Goal: Entertainment & Leisure: Consume media (video, audio)

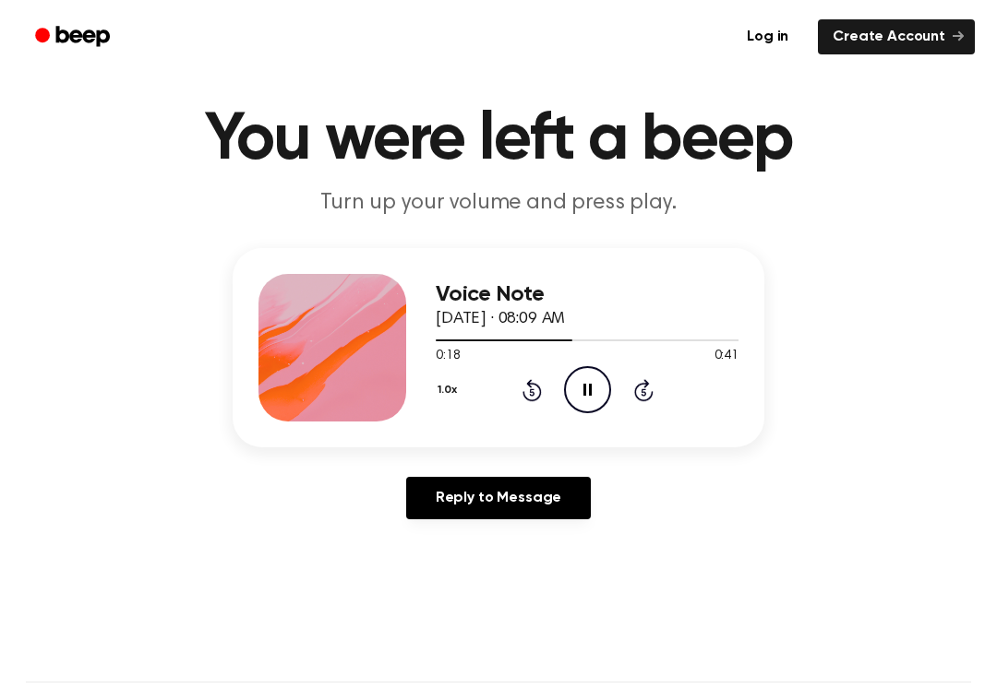
click at [560, 332] on div at bounding box center [587, 339] width 303 height 15
click at [517, 388] on div "1.0x Rewind 5 seconds Pause Audio Skip 5 seconds" at bounding box center [587, 389] width 303 height 47
click at [513, 388] on div "1.0x Rewind 5 seconds Pause Audio Skip 5 seconds" at bounding box center [587, 389] width 303 height 47
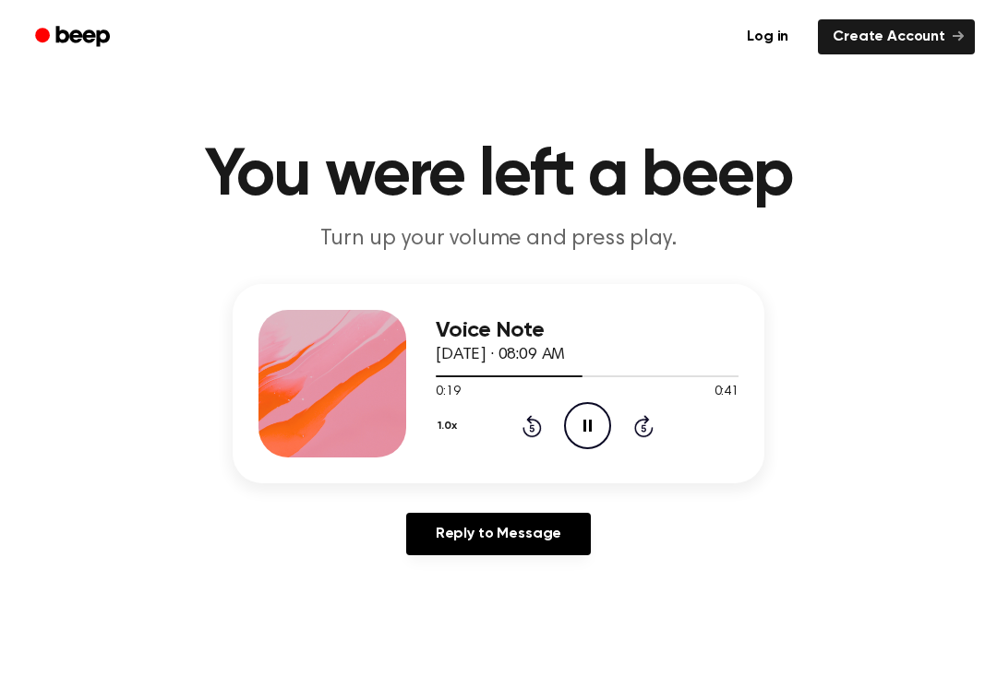
scroll to position [3, 0]
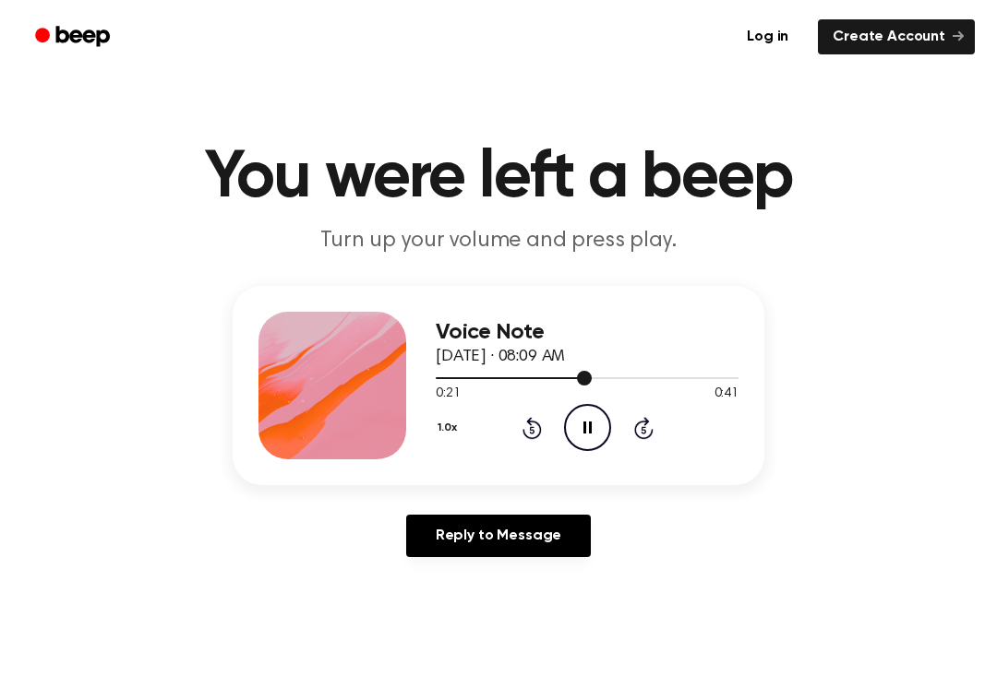
click at [577, 375] on span at bounding box center [584, 378] width 15 height 15
click at [674, 416] on div "1.0x Rewind 5 seconds Pause Audio Skip 5 seconds" at bounding box center [587, 427] width 303 height 47
click at [608, 375] on span at bounding box center [603, 378] width 15 height 15
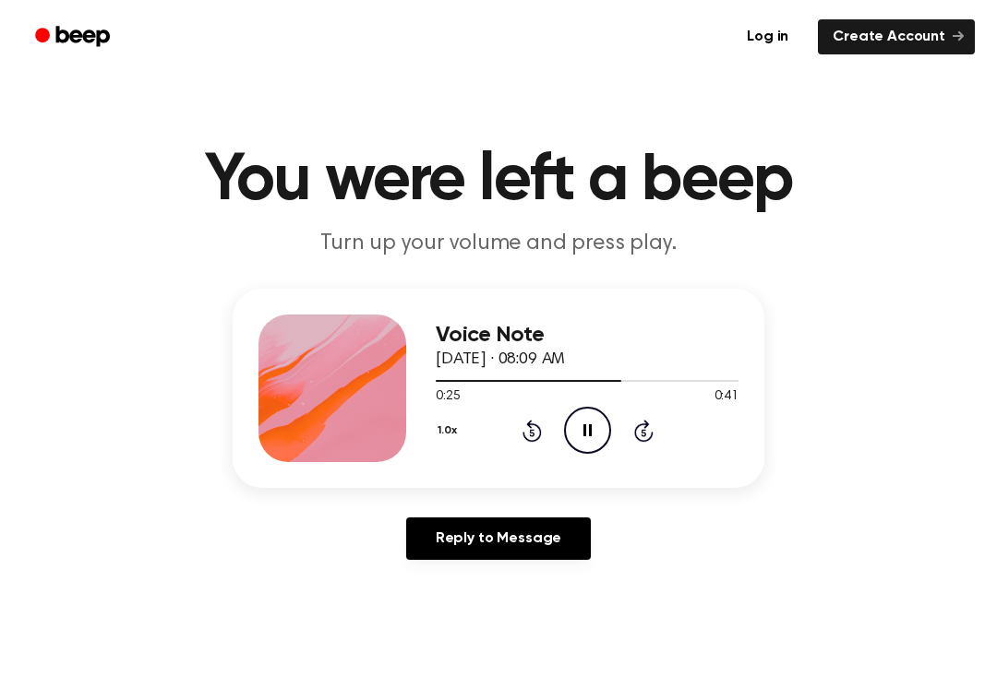
click at [532, 431] on icon at bounding box center [531, 432] width 5 height 7
click at [545, 424] on div "1.0x Rewind 5 seconds Pause Audio Skip 5 seconds" at bounding box center [587, 430] width 303 height 47
click at [526, 432] on icon "Rewind 5 seconds" at bounding box center [531, 431] width 20 height 24
click at [529, 429] on icon "Rewind 5 seconds" at bounding box center [531, 431] width 20 height 24
click at [530, 425] on icon at bounding box center [531, 431] width 19 height 22
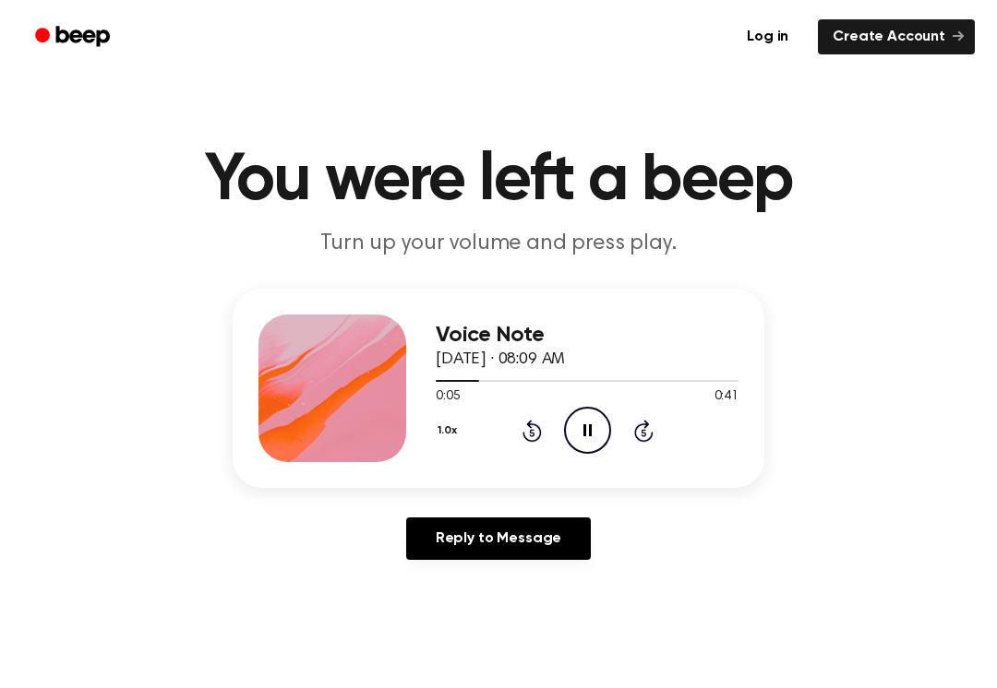
click at [519, 424] on div "1.0x Rewind 5 seconds Pause Audio Skip 5 seconds" at bounding box center [587, 430] width 303 height 47
click at [515, 430] on div "1.0x Rewind 5 seconds Pause Audio Skip 5 seconds" at bounding box center [587, 430] width 303 height 47
click at [528, 445] on div "1.0x Rewind 5 seconds Pause Audio Skip 5 seconds" at bounding box center [587, 430] width 303 height 47
click at [544, 434] on div "1.0x Rewind 5 seconds Pause Audio Skip 5 seconds" at bounding box center [587, 430] width 303 height 47
click at [525, 435] on icon at bounding box center [531, 431] width 19 height 22
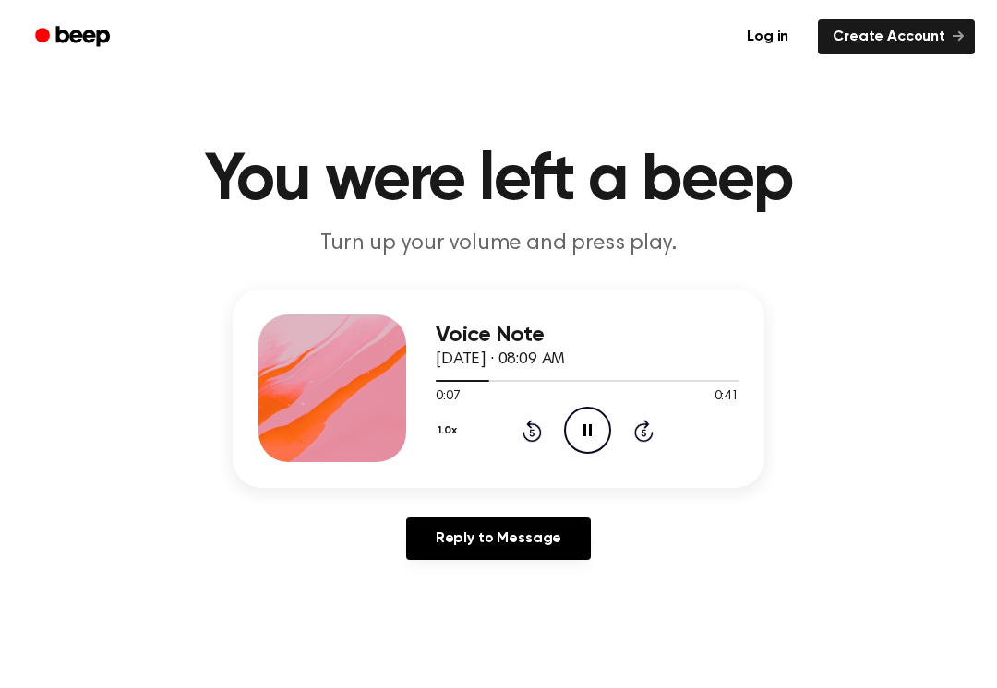
click at [524, 434] on icon at bounding box center [531, 431] width 19 height 22
click at [524, 432] on icon at bounding box center [531, 431] width 19 height 22
click at [533, 439] on icon "Rewind 5 seconds" at bounding box center [531, 431] width 20 height 24
click at [613, 439] on div "1.0x Rewind 5 seconds Pause Audio Skip 5 seconds" at bounding box center [587, 430] width 303 height 47
click at [527, 427] on icon "Rewind 5 seconds" at bounding box center [531, 431] width 20 height 24
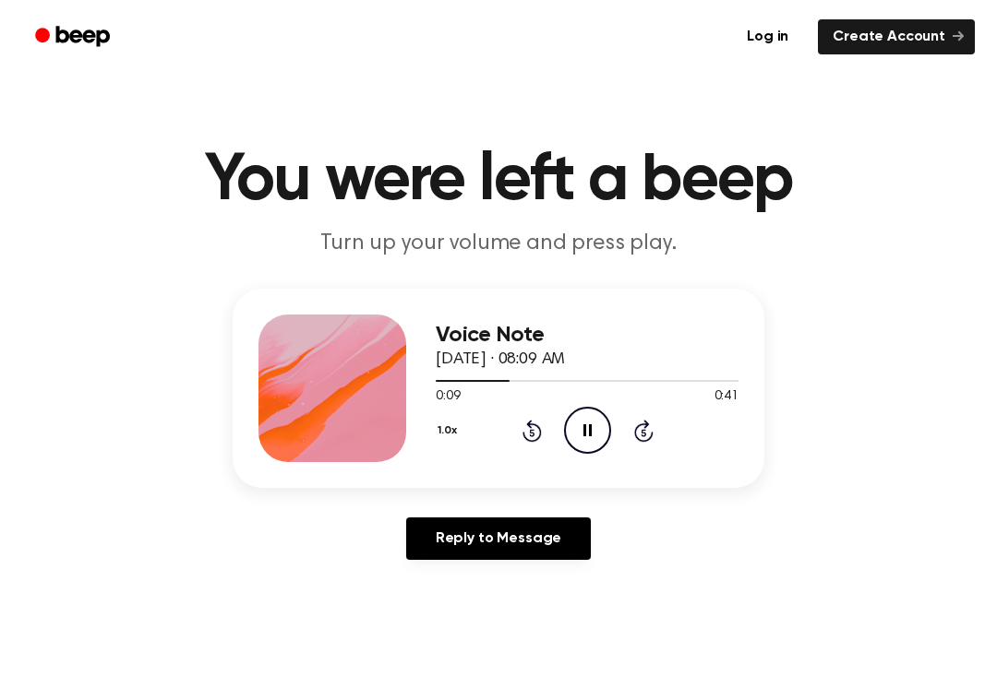
click at [534, 424] on icon at bounding box center [531, 431] width 19 height 22
click at [530, 428] on icon at bounding box center [531, 431] width 19 height 22
click at [523, 436] on icon at bounding box center [531, 431] width 19 height 22
click at [515, 420] on div "1.0x Rewind 5 seconds Pause Audio Skip 5 seconds" at bounding box center [587, 430] width 303 height 47
click at [525, 437] on icon at bounding box center [531, 431] width 19 height 22
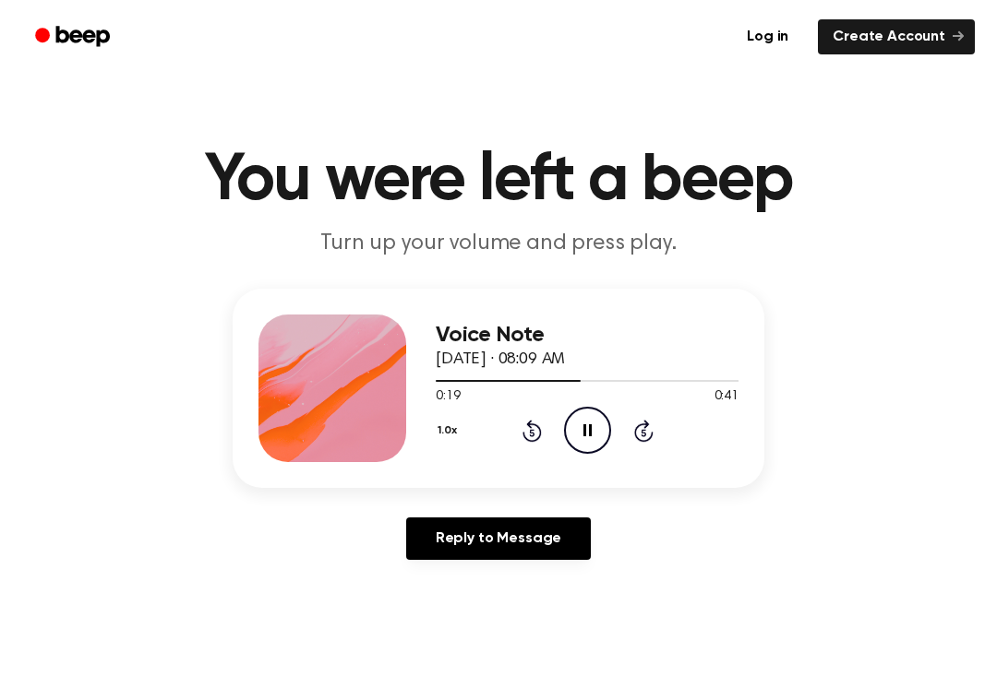
click at [520, 444] on div "1.0x Rewind 5 seconds Pause Audio Skip 5 seconds" at bounding box center [587, 430] width 303 height 47
click at [520, 443] on div "1.0x Rewind 5 seconds Pause Audio Skip 5 seconds" at bounding box center [587, 430] width 303 height 47
click at [511, 435] on div "1.0x Rewind 5 seconds Pause Audio Skip 5 seconds" at bounding box center [587, 430] width 303 height 47
click at [525, 434] on icon "Rewind 5 seconds" at bounding box center [531, 431] width 20 height 24
click at [520, 411] on div "1.0x Rewind 5 seconds Pause Audio Skip 5 seconds" at bounding box center [587, 430] width 303 height 47
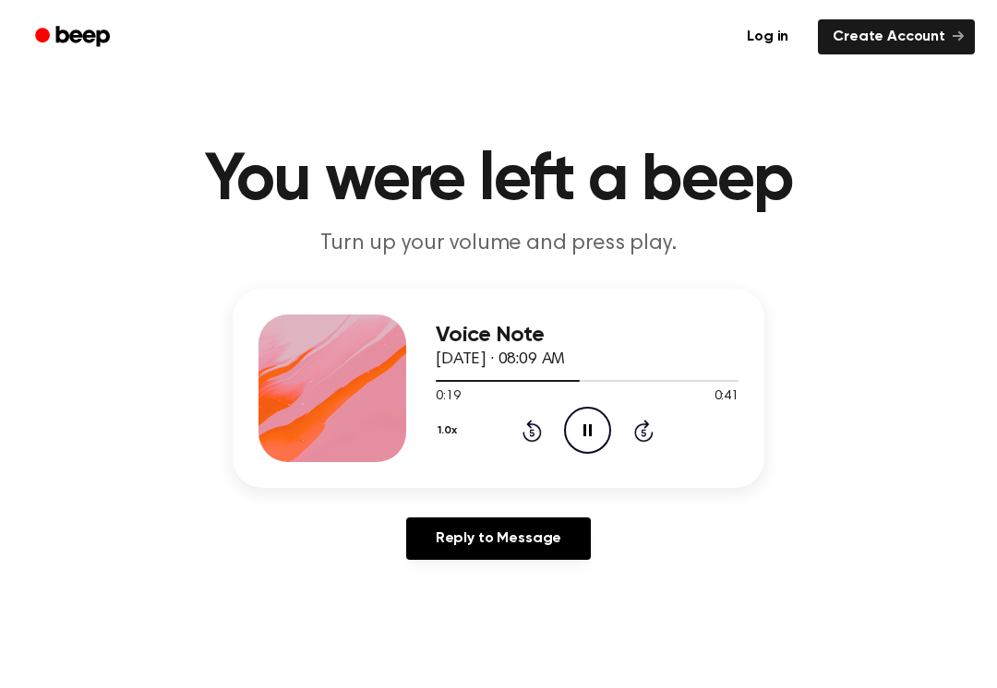
click at [536, 434] on icon "Rewind 5 seconds" at bounding box center [531, 431] width 20 height 24
click at [532, 435] on icon "Rewind 5 seconds" at bounding box center [531, 431] width 20 height 24
click at [553, 423] on div "1.0x Rewind 5 seconds Pause Audio Skip 5 seconds" at bounding box center [587, 430] width 303 height 47
click at [555, 433] on div "1.0x Rewind 5 seconds Pause Audio Skip 5 seconds" at bounding box center [587, 430] width 303 height 47
click at [594, 430] on icon "Pause Audio" at bounding box center [587, 430] width 47 height 47
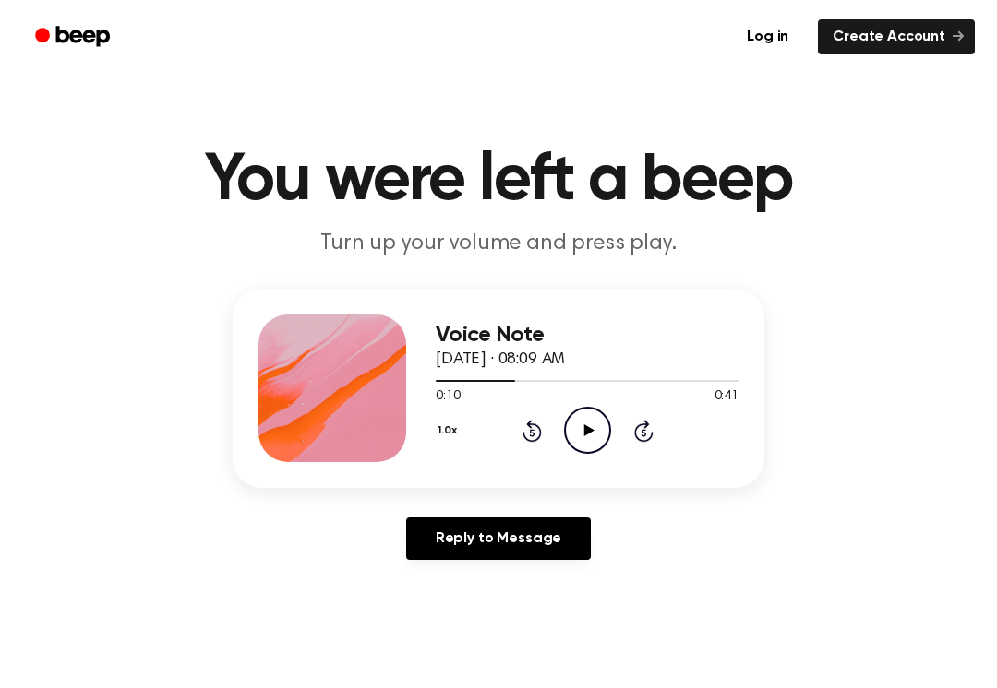
click at [541, 430] on icon at bounding box center [531, 431] width 19 height 22
click at [526, 424] on icon "Rewind 5 seconds" at bounding box center [531, 431] width 20 height 24
click at [540, 433] on icon at bounding box center [531, 431] width 19 height 22
click at [589, 435] on icon "Play Audio" at bounding box center [587, 430] width 47 height 47
click at [602, 402] on div "0:30 0:41" at bounding box center [587, 397] width 303 height 19
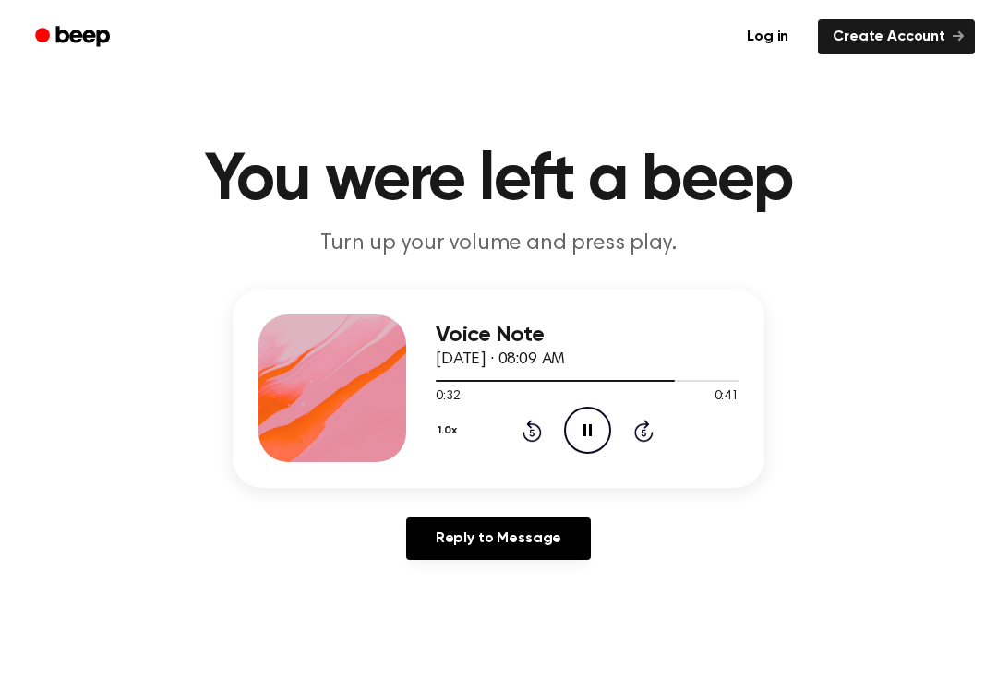
click at [597, 422] on icon "Pause Audio" at bounding box center [587, 430] width 47 height 47
click at [557, 427] on div "1.0x Rewind 5 seconds Play Audio Skip 5 seconds" at bounding box center [587, 430] width 303 height 47
click at [541, 415] on div "1.0x Rewind 5 seconds Play Audio Skip 5 seconds" at bounding box center [587, 430] width 303 height 47
click at [547, 429] on div "1.0x Rewind 5 seconds Play Audio Skip 5 seconds" at bounding box center [587, 430] width 303 height 47
click at [527, 421] on icon "Rewind 5 seconds" at bounding box center [531, 431] width 20 height 24
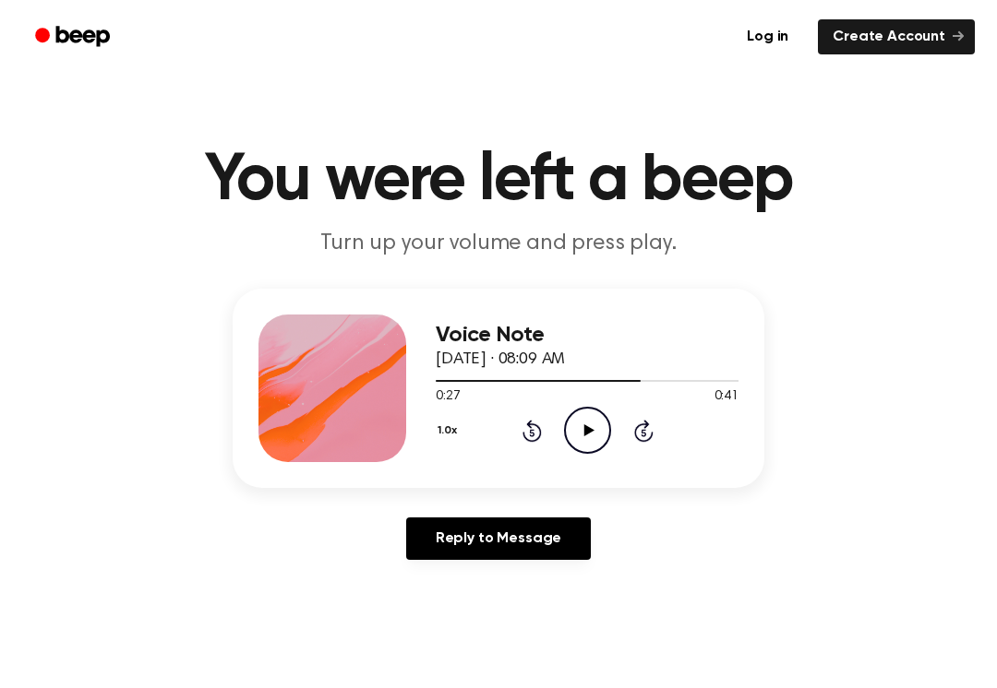
click at [526, 421] on icon "Rewind 5 seconds" at bounding box center [531, 431] width 20 height 24
click at [540, 436] on icon at bounding box center [531, 431] width 19 height 22
click at [585, 428] on icon at bounding box center [588, 430] width 10 height 12
click at [528, 428] on icon "Rewind 5 seconds" at bounding box center [531, 431] width 20 height 24
click at [531, 425] on icon at bounding box center [531, 431] width 19 height 22
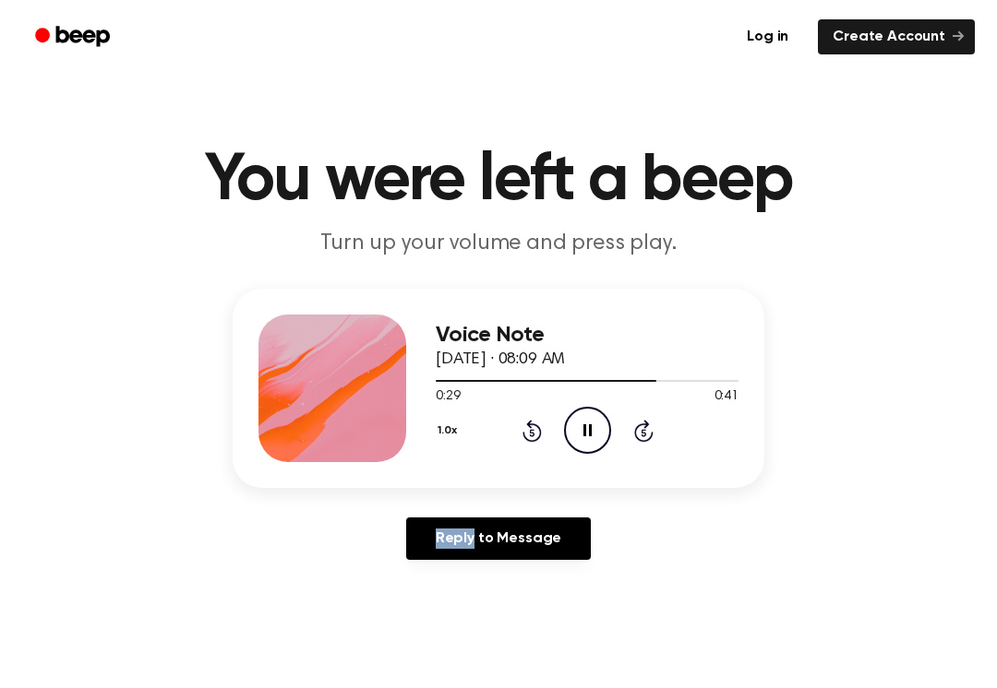
click at [531, 425] on icon at bounding box center [531, 431] width 19 height 22
click at [531, 424] on icon at bounding box center [531, 431] width 19 height 22
click at [528, 450] on div "1.0x Rewind 5 seconds Pause Audio Skip 5 seconds" at bounding box center [587, 430] width 303 height 47
click at [541, 434] on icon at bounding box center [531, 431] width 19 height 22
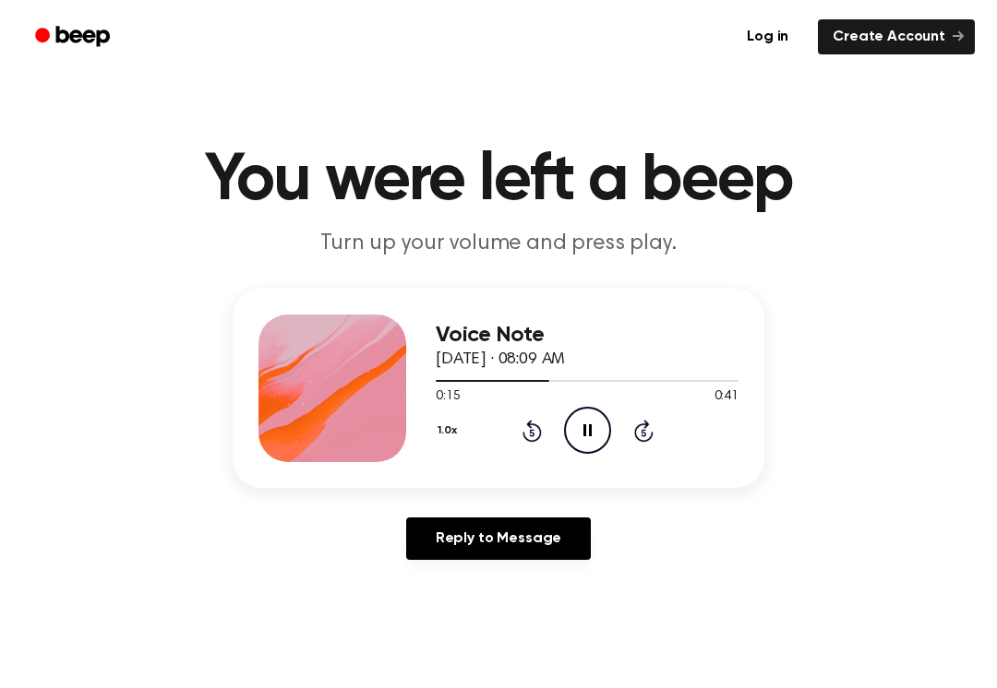
click at [541, 433] on icon at bounding box center [531, 431] width 19 height 22
click at [532, 427] on icon "Rewind 5 seconds" at bounding box center [531, 431] width 20 height 24
click at [532, 436] on icon at bounding box center [531, 432] width 5 height 7
click at [522, 432] on icon "Rewind 5 seconds" at bounding box center [531, 431] width 20 height 24
click at [522, 431] on icon "Rewind 5 seconds" at bounding box center [531, 431] width 20 height 24
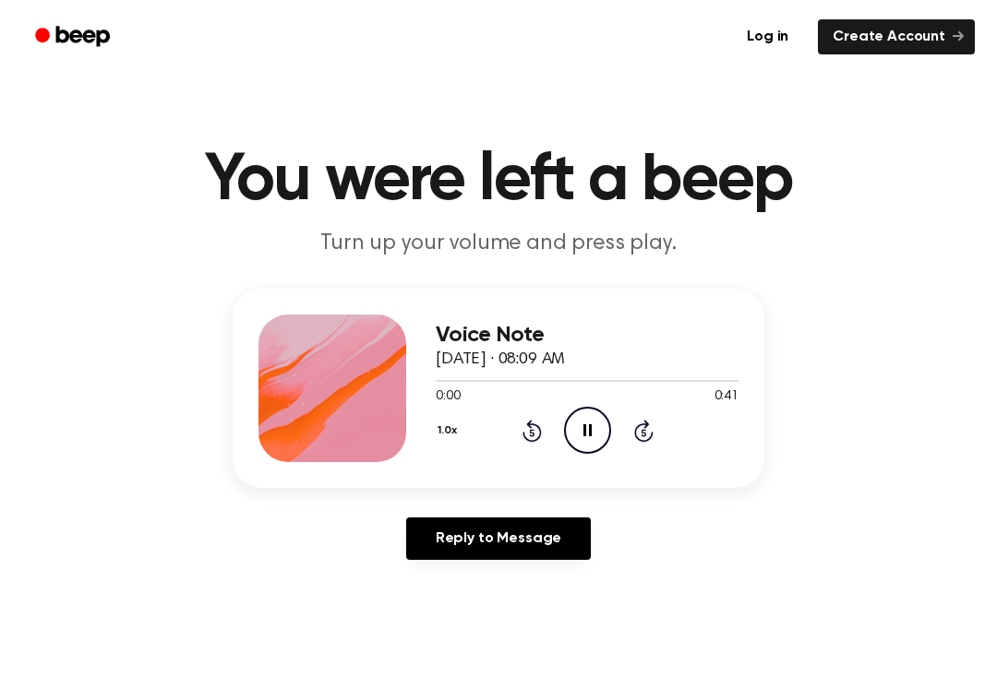
click at [533, 436] on icon at bounding box center [531, 432] width 5 height 7
click at [584, 424] on icon "Pause Audio" at bounding box center [587, 430] width 47 height 47
click at [609, 398] on div "0:21 0:41" at bounding box center [587, 397] width 303 height 19
click at [599, 414] on icon "Play Audio" at bounding box center [587, 430] width 47 height 47
